Goal: Find specific page/section: Find specific page/section

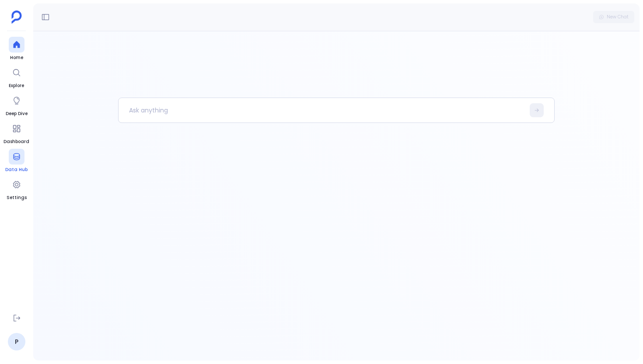
click at [24, 162] on link "Data Hub" at bounding box center [16, 161] width 22 height 24
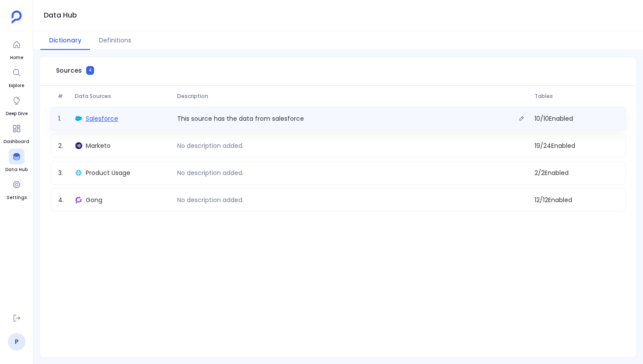
click at [98, 119] on span "Salesforce" at bounding box center [102, 118] width 32 height 9
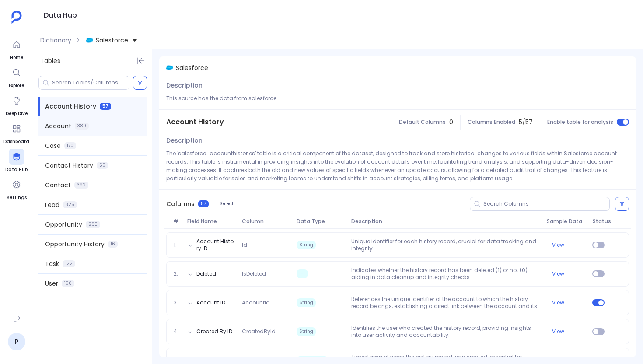
click at [97, 125] on div "Account 389" at bounding box center [92, 125] width 108 height 19
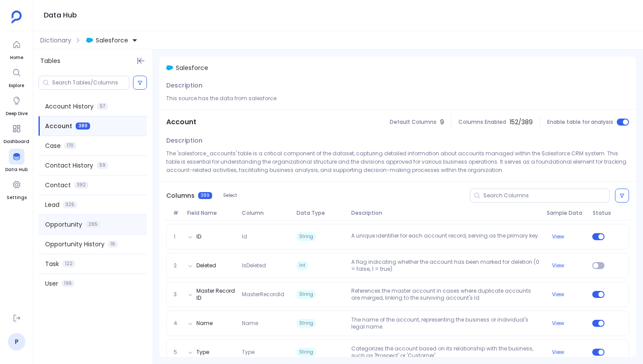
click at [99, 231] on div "Opportunity 265" at bounding box center [92, 224] width 108 height 19
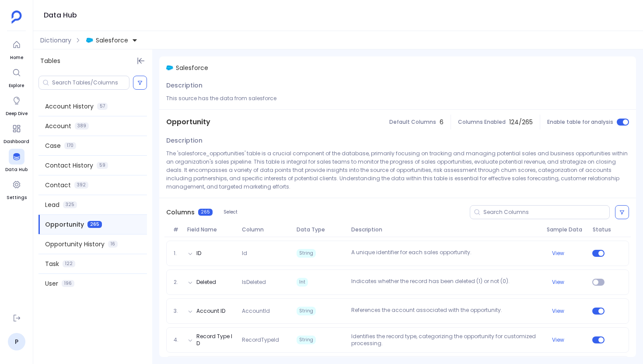
click at [101, 34] on button "Salesforce" at bounding box center [111, 40] width 55 height 14
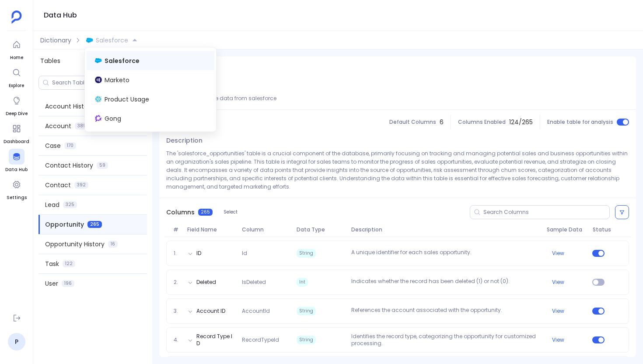
click at [343, 47] on div "Dictionary Salesforce" at bounding box center [338, 40] width 610 height 18
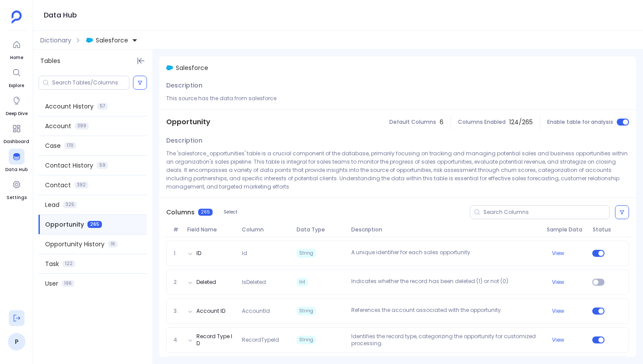
click at [17, 318] on icon at bounding box center [17, 318] width 7 height 7
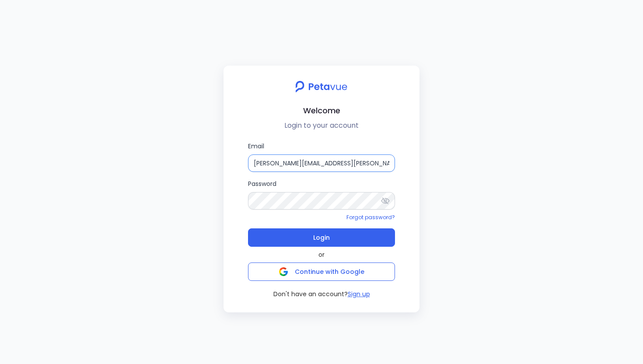
click at [342, 167] on input "[PERSON_NAME][EMAIL_ADDRESS][PERSON_NAME][DOMAIN_NAME]" at bounding box center [321, 162] width 147 height 17
type input "[EMAIL_ADDRESS][DOMAIN_NAME]"
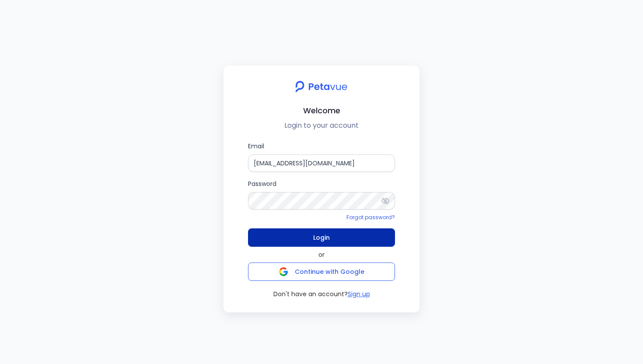
click at [325, 242] on span "Login" at bounding box center [321, 237] width 17 height 12
